Goal: Task Accomplishment & Management: Use online tool/utility

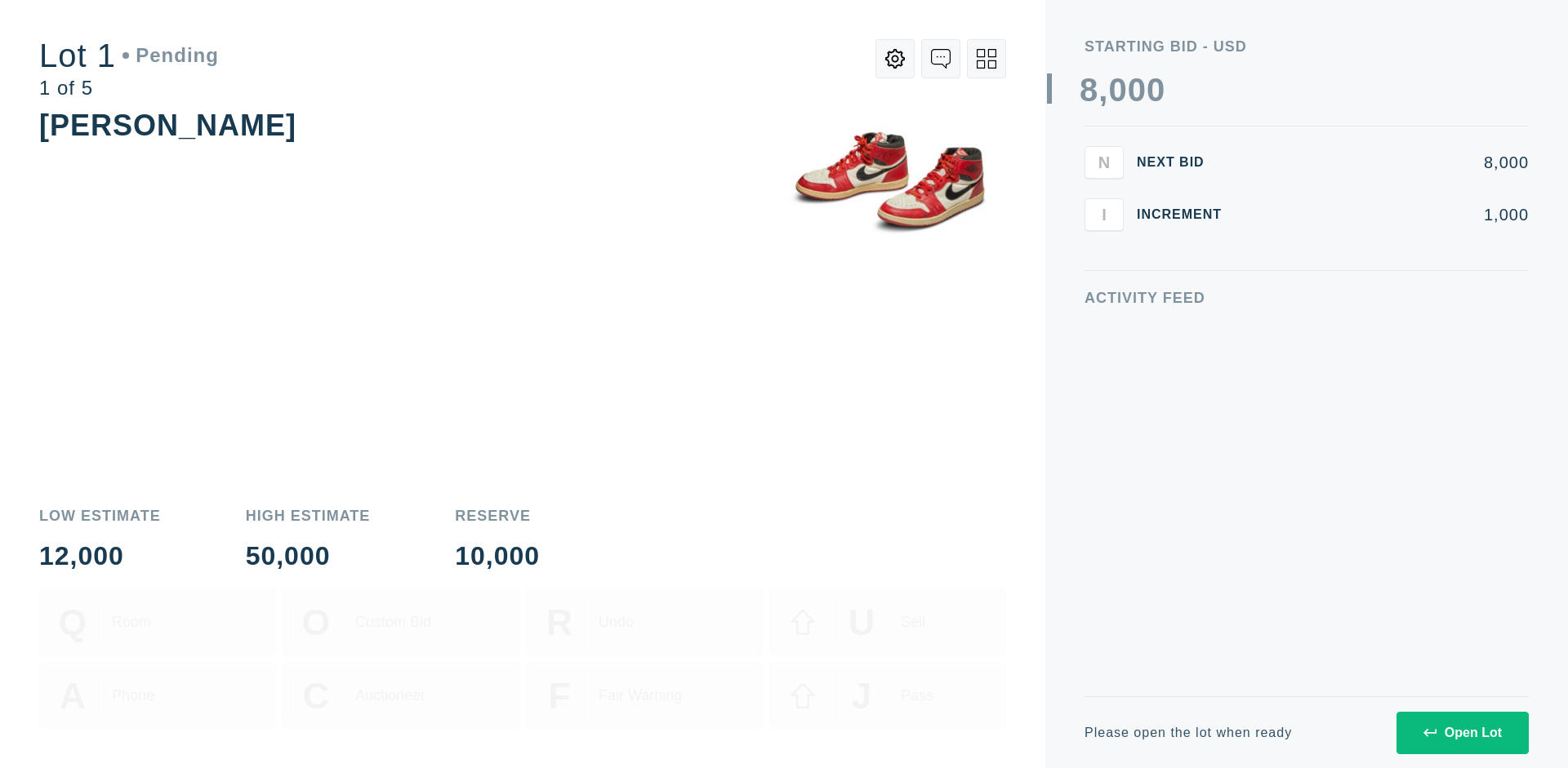
click at [1462, 732] on div "Open Lot" at bounding box center [1463, 733] width 78 height 15
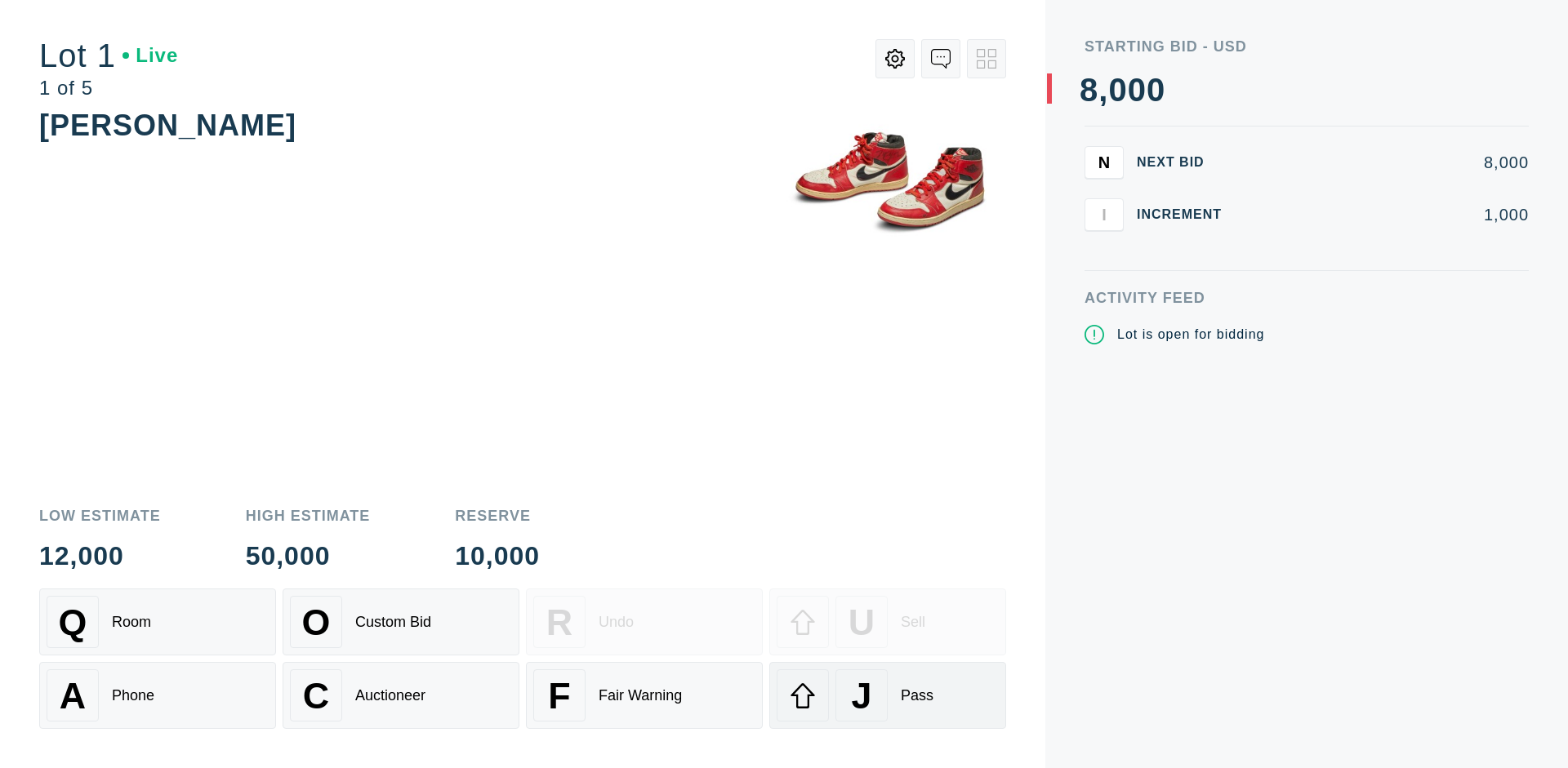
click at [887, 696] on div "J Pass" at bounding box center [887, 695] width 223 height 53
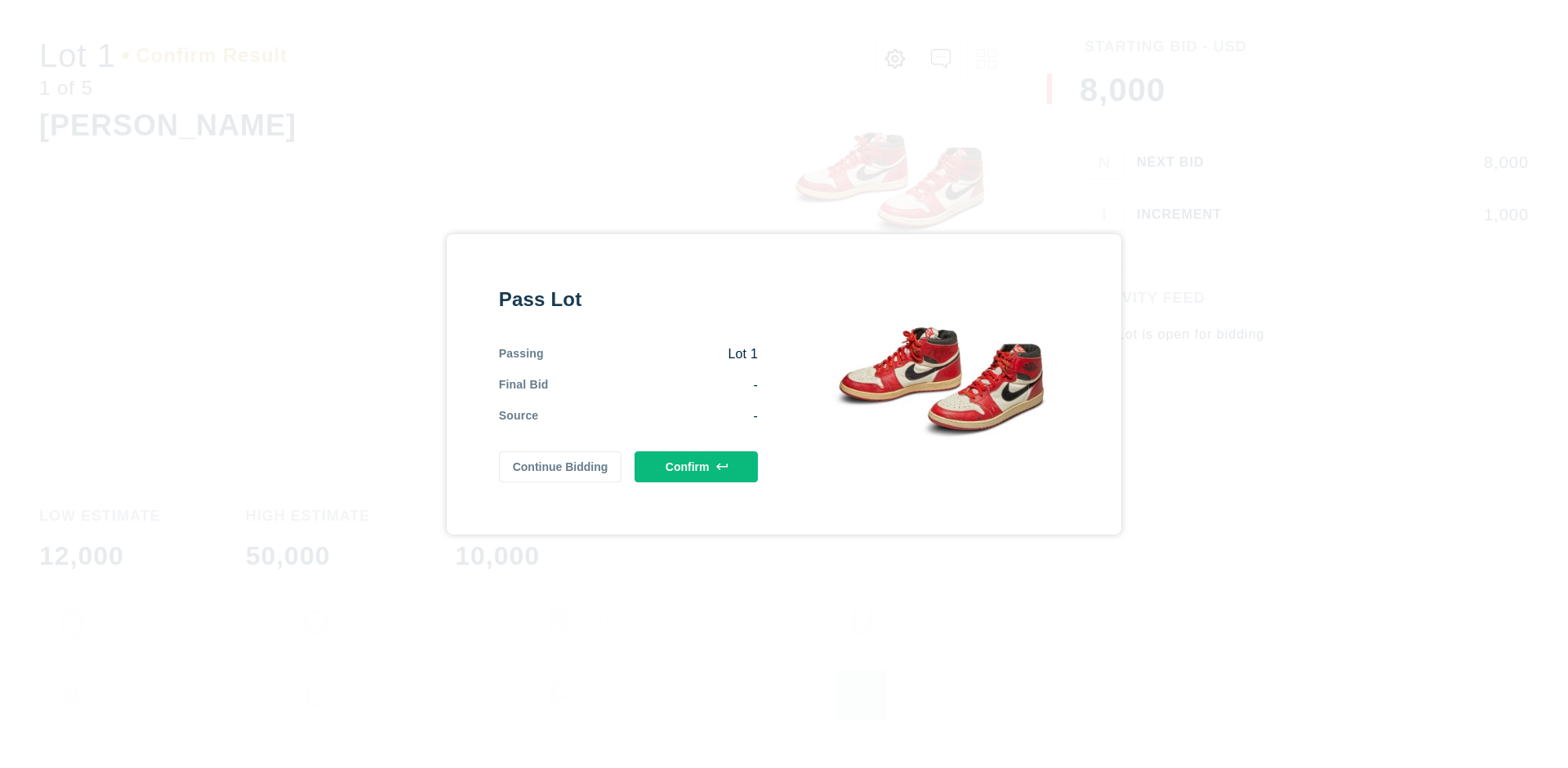
click at [696, 466] on button "Confirm" at bounding box center [696, 467] width 124 height 31
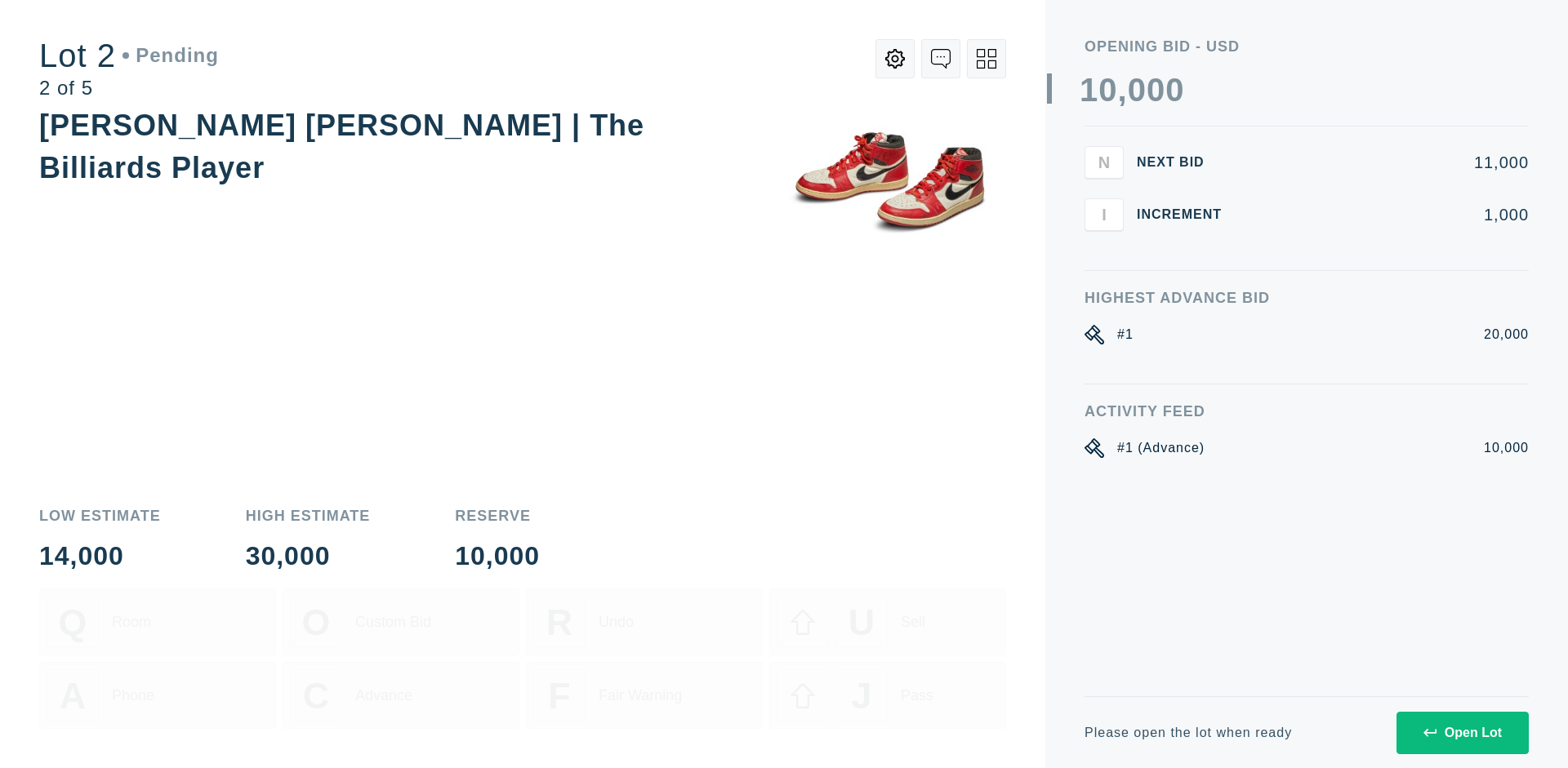
click at [1462, 732] on div "Open Lot" at bounding box center [1463, 733] width 78 height 15
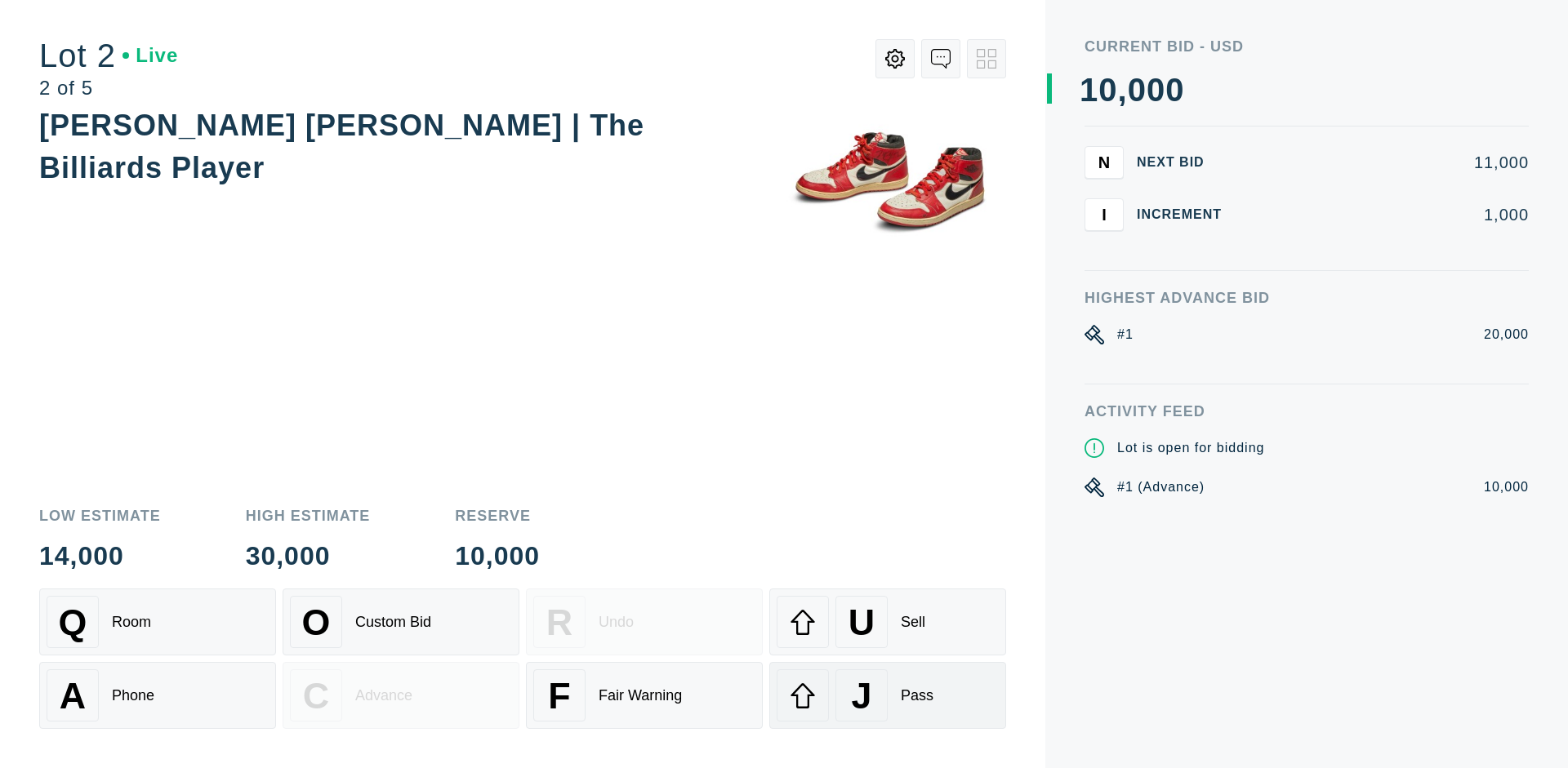
click at [887, 696] on div "J Pass" at bounding box center [887, 695] width 223 height 53
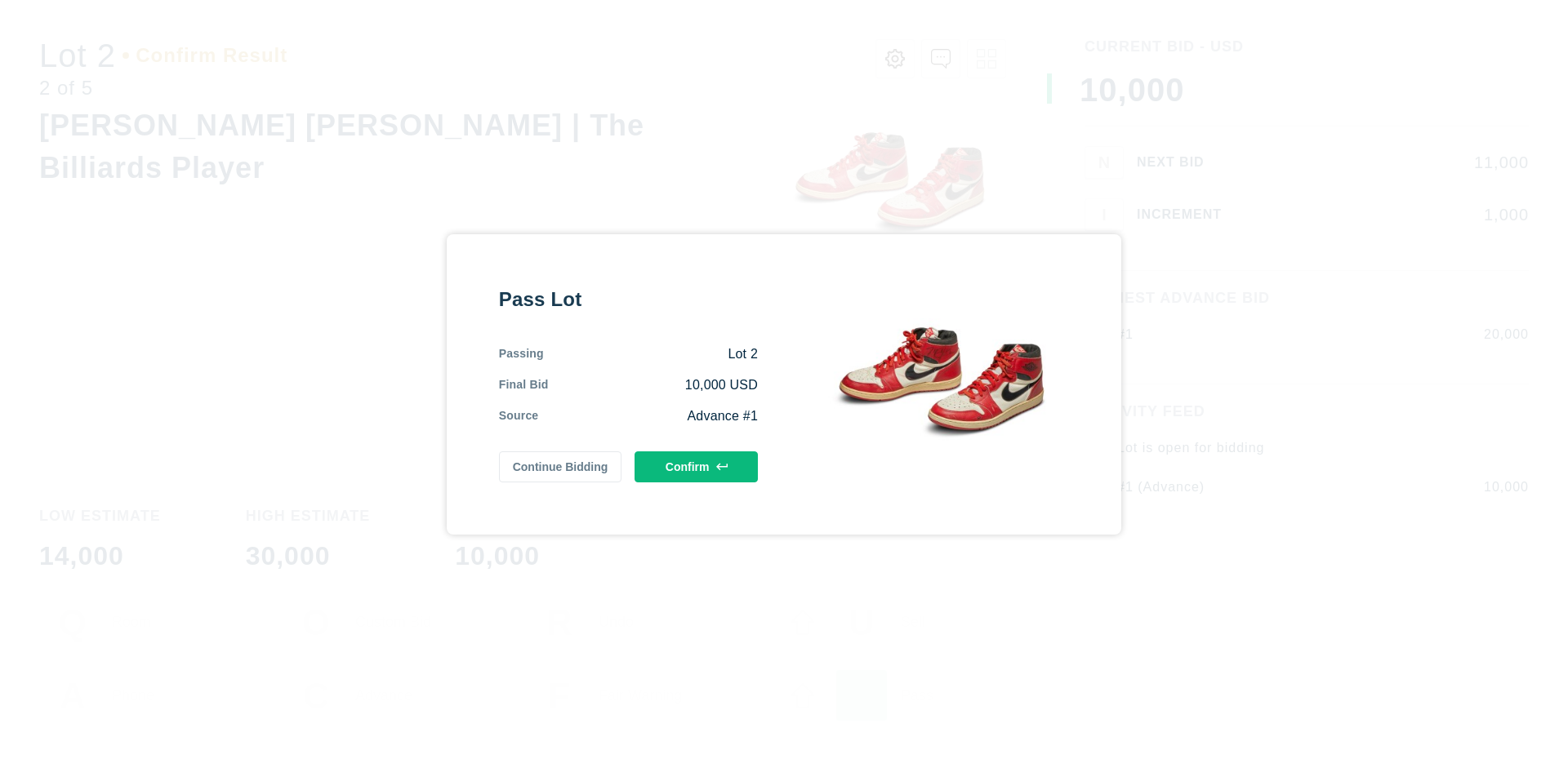
click at [696, 466] on button "Confirm" at bounding box center [696, 467] width 124 height 31
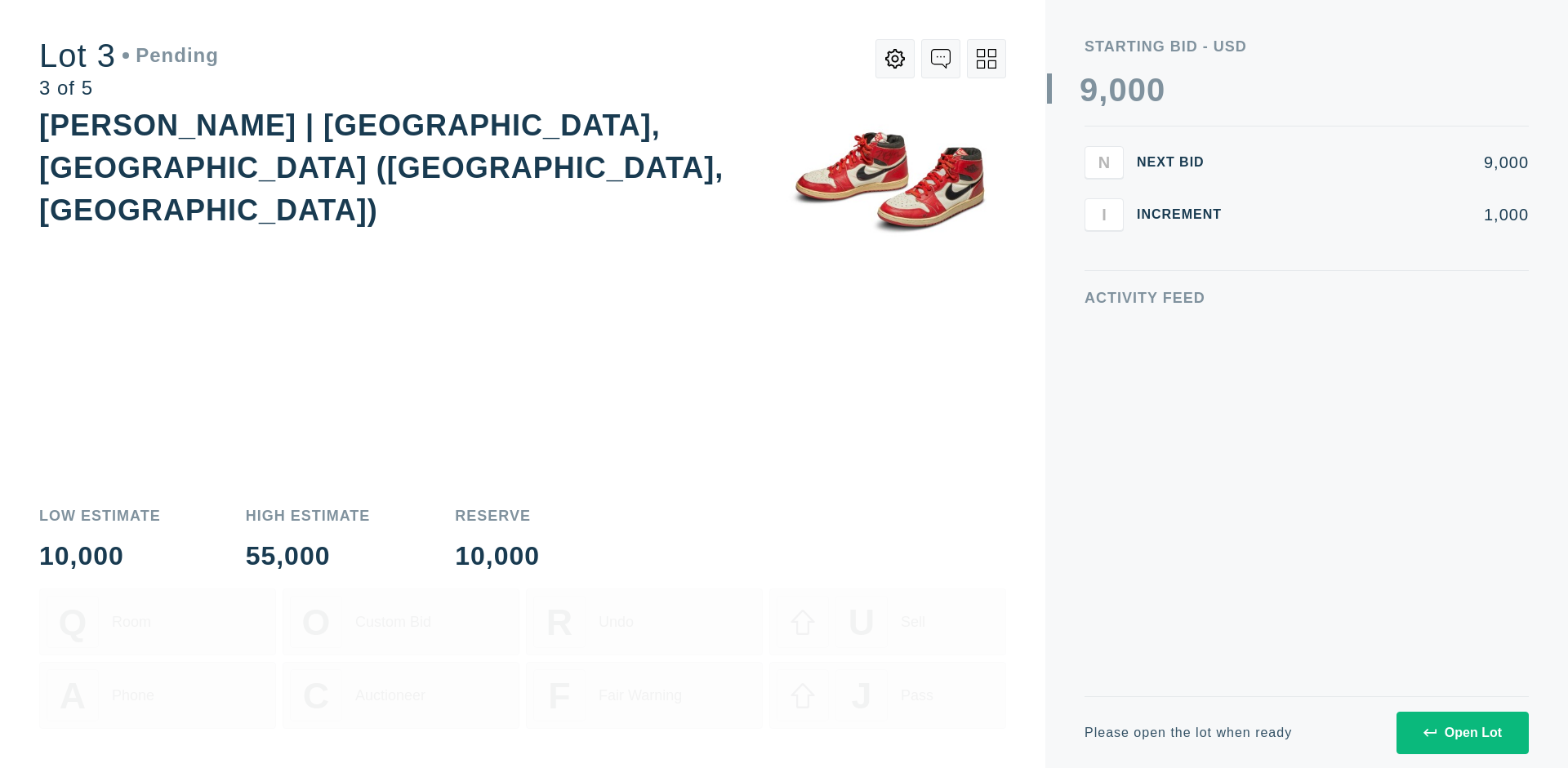
click at [1462, 732] on div "Open Lot" at bounding box center [1463, 733] width 78 height 15
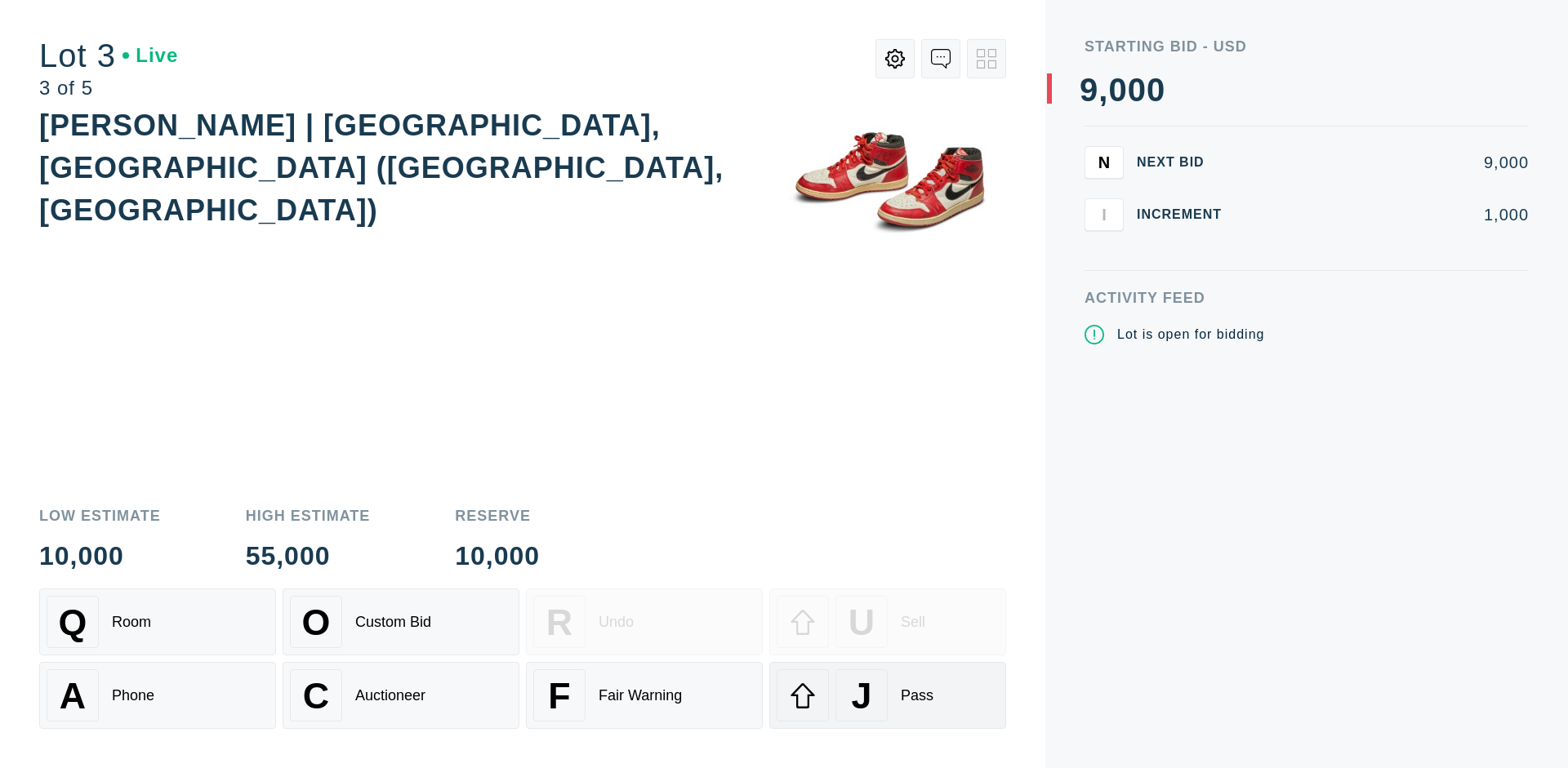
click at [887, 696] on div "J Pass" at bounding box center [887, 695] width 223 height 53
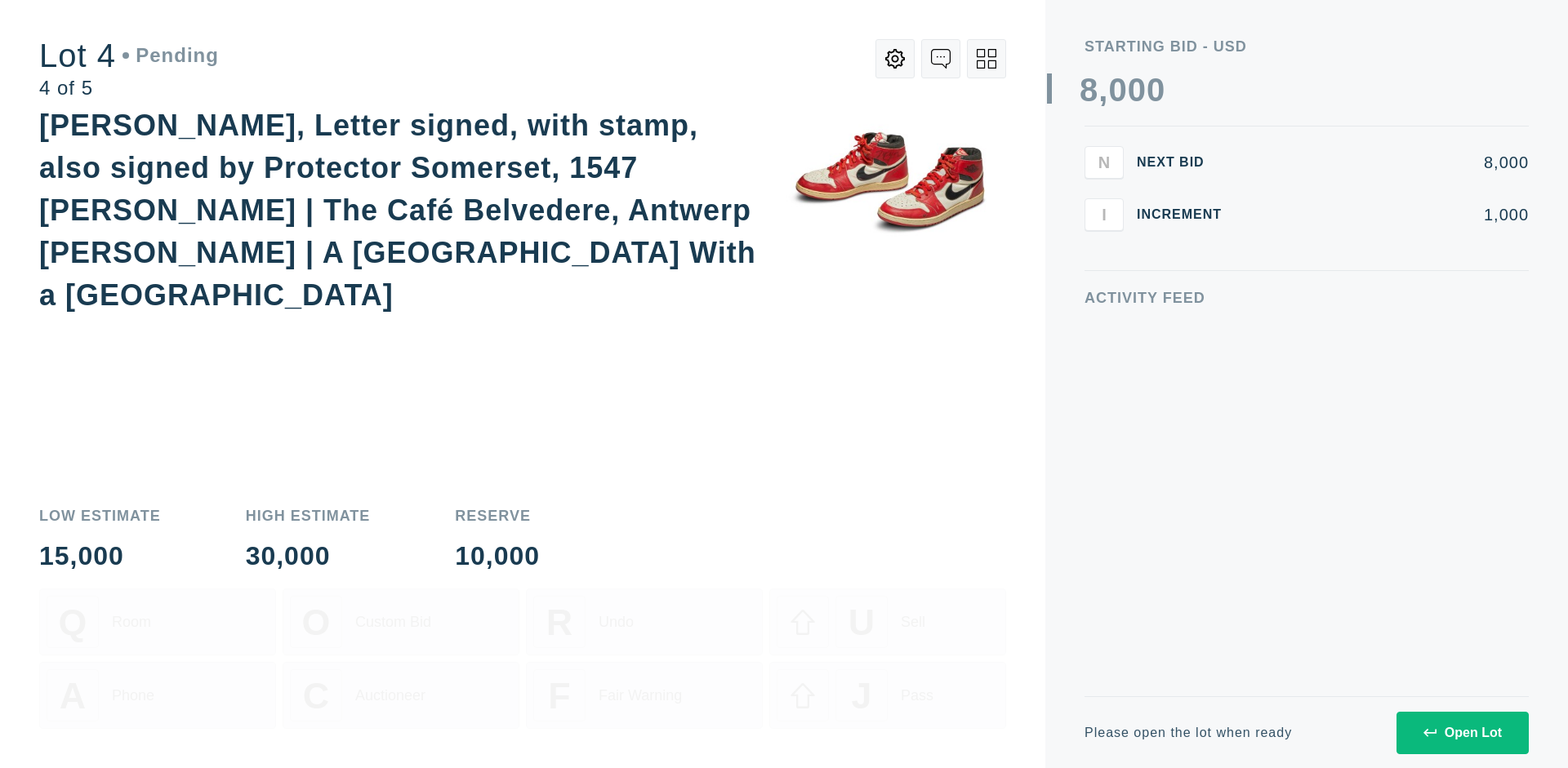
click at [986, 59] on icon at bounding box center [986, 58] width 19 height 19
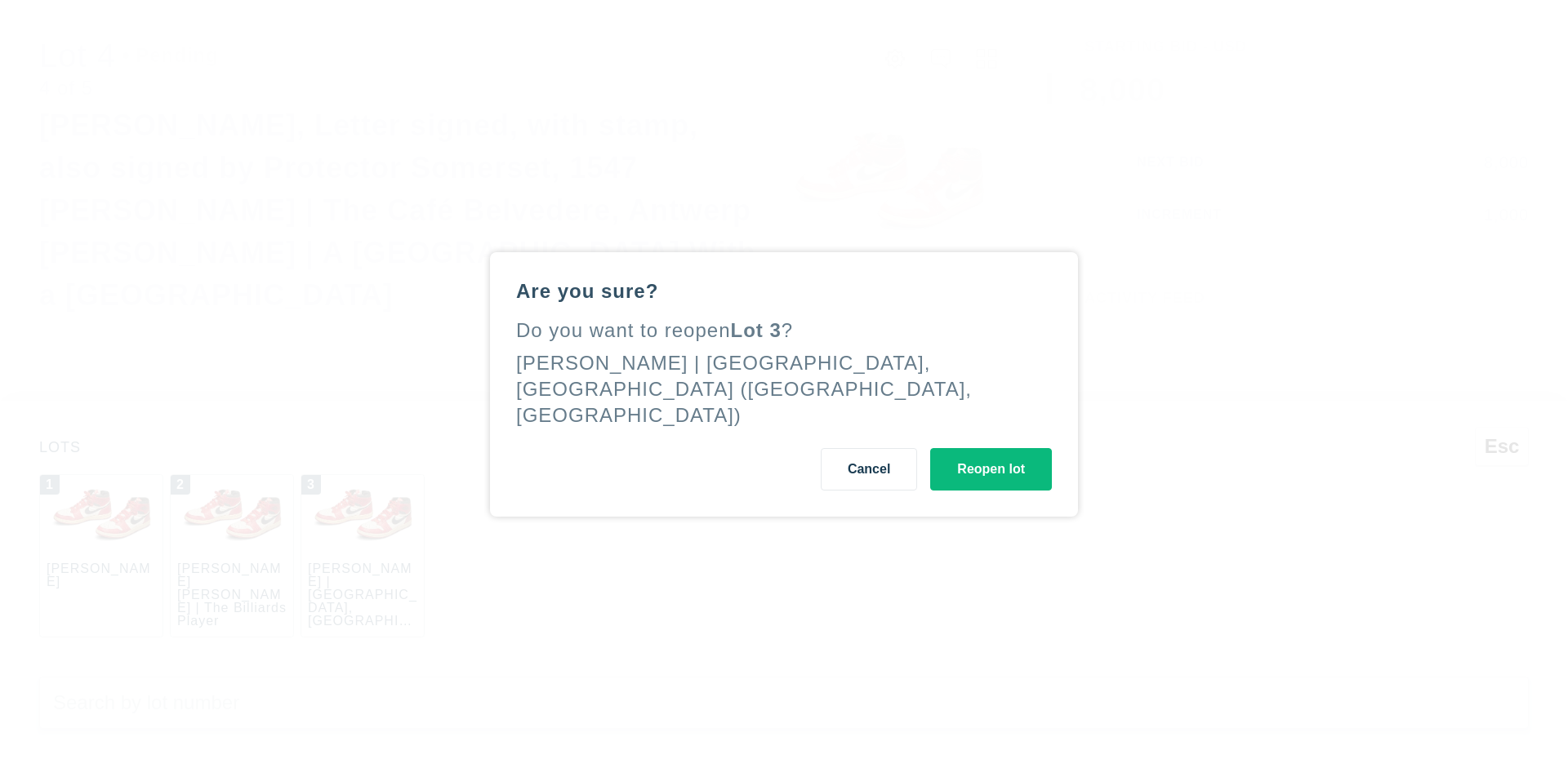
click at [985, 470] on button "Reopen lot" at bounding box center [991, 470] width 122 height 42
